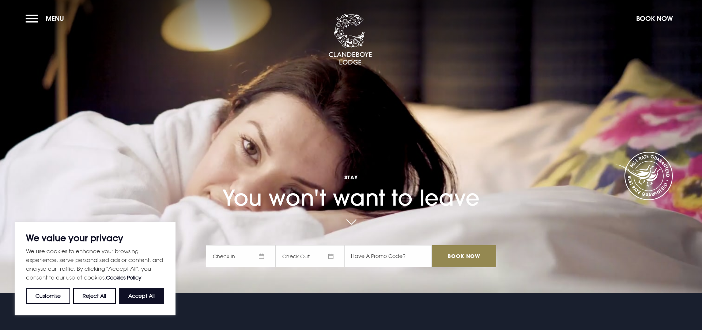
click at [131, 294] on button "Accept All" at bounding box center [141, 296] width 45 height 16
checkbox input "true"
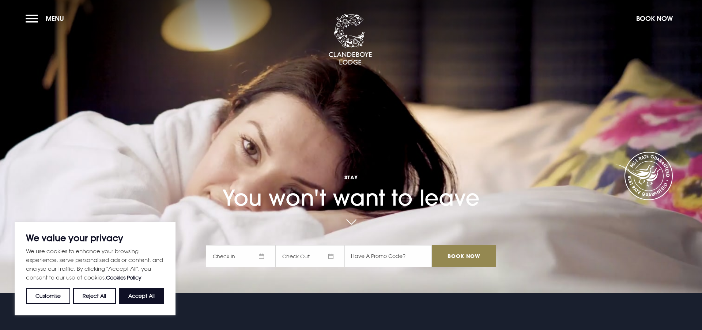
checkbox input "true"
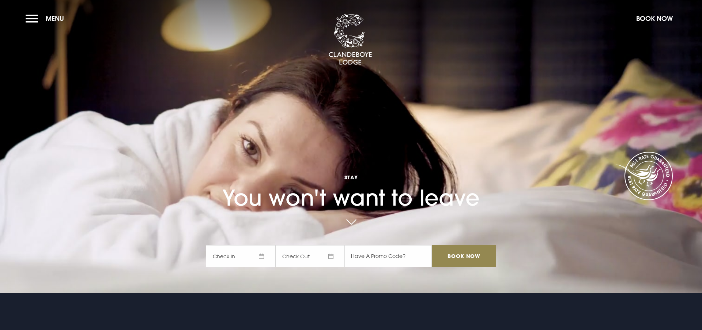
click at [263, 256] on span "Check In" at bounding box center [240, 256] width 69 height 22
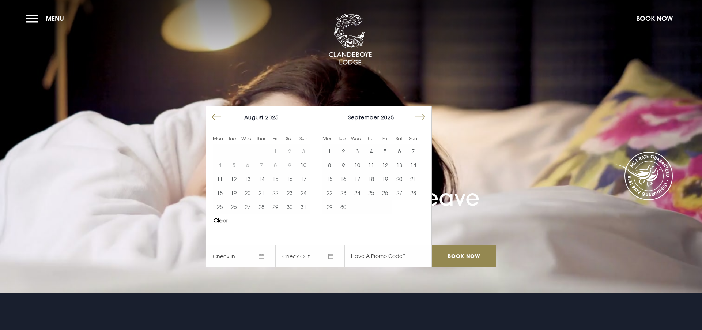
click at [421, 115] on button "Move forward to switch to the next month." at bounding box center [420, 117] width 14 height 14
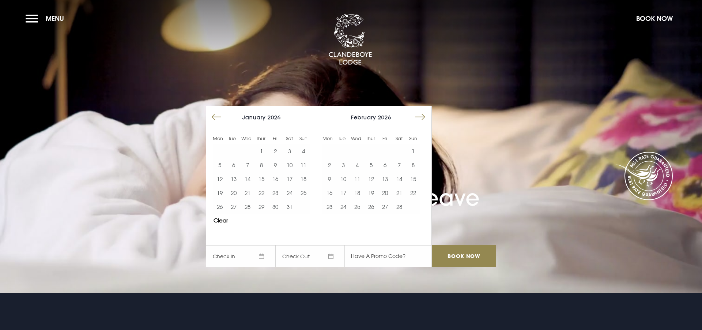
click at [421, 115] on button "Move forward to switch to the next month." at bounding box center [420, 117] width 14 height 14
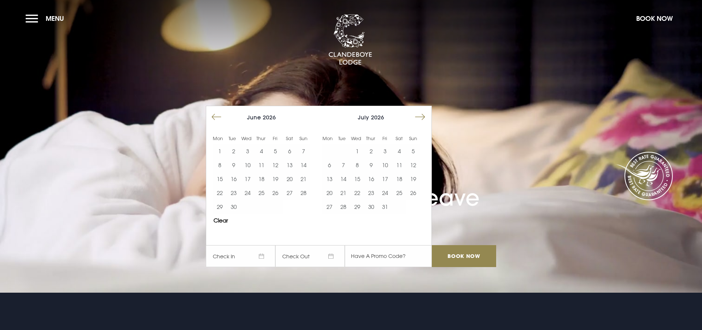
click at [421, 115] on button "Move forward to switch to the next month." at bounding box center [420, 117] width 14 height 14
click at [413, 176] on button "16" at bounding box center [413, 179] width 14 height 14
click at [458, 256] on input "Book Now" at bounding box center [464, 256] width 64 height 22
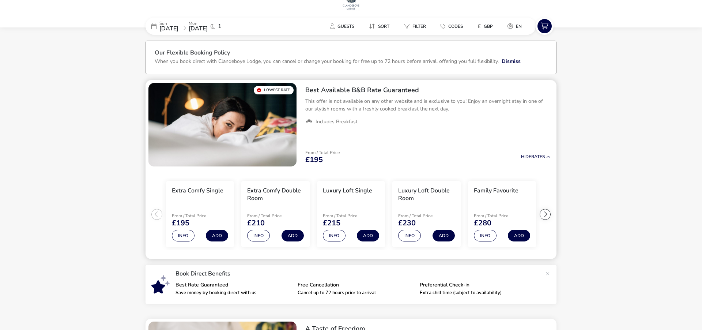
scroll to position [20, 0]
